Goal: Browse casually

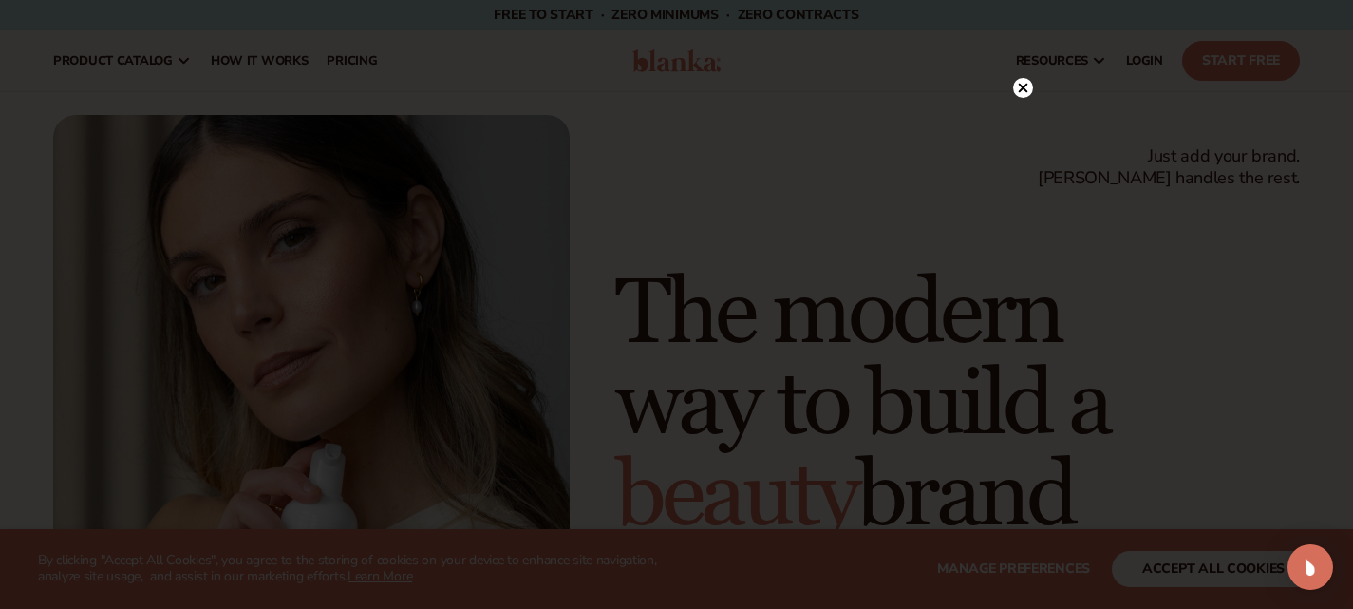
click at [1020, 88] on circle at bounding box center [1023, 88] width 20 height 20
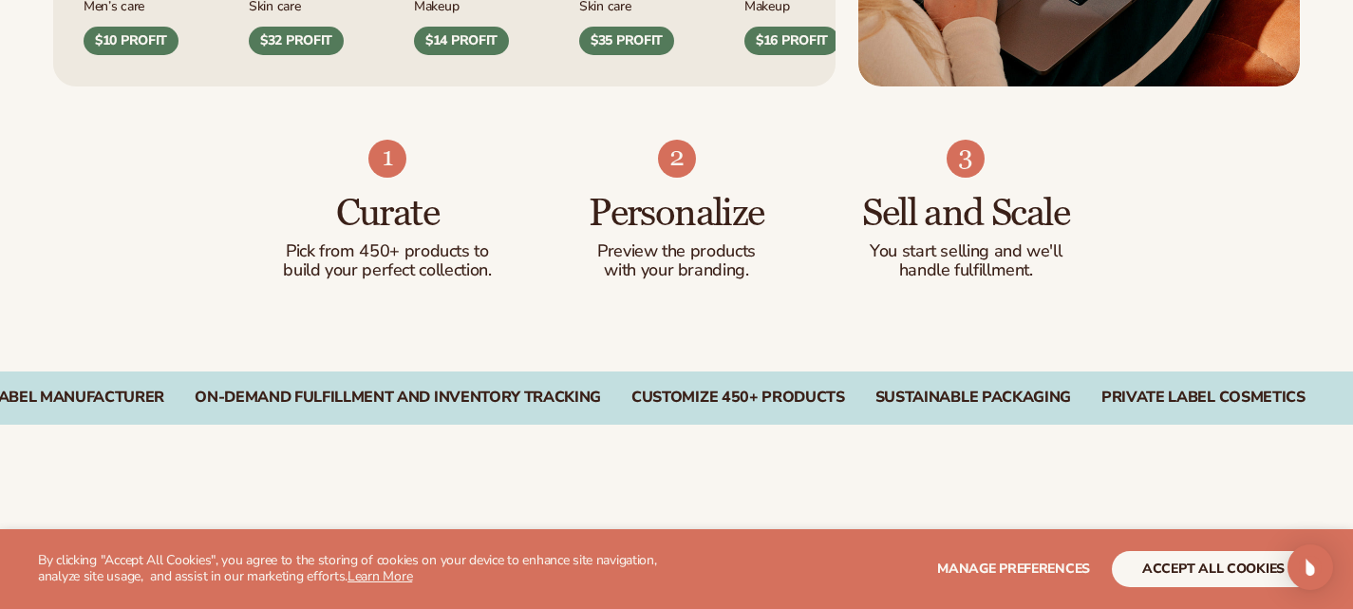
scroll to position [1139, 0]
